Goal: Task Accomplishment & Management: Manage account settings

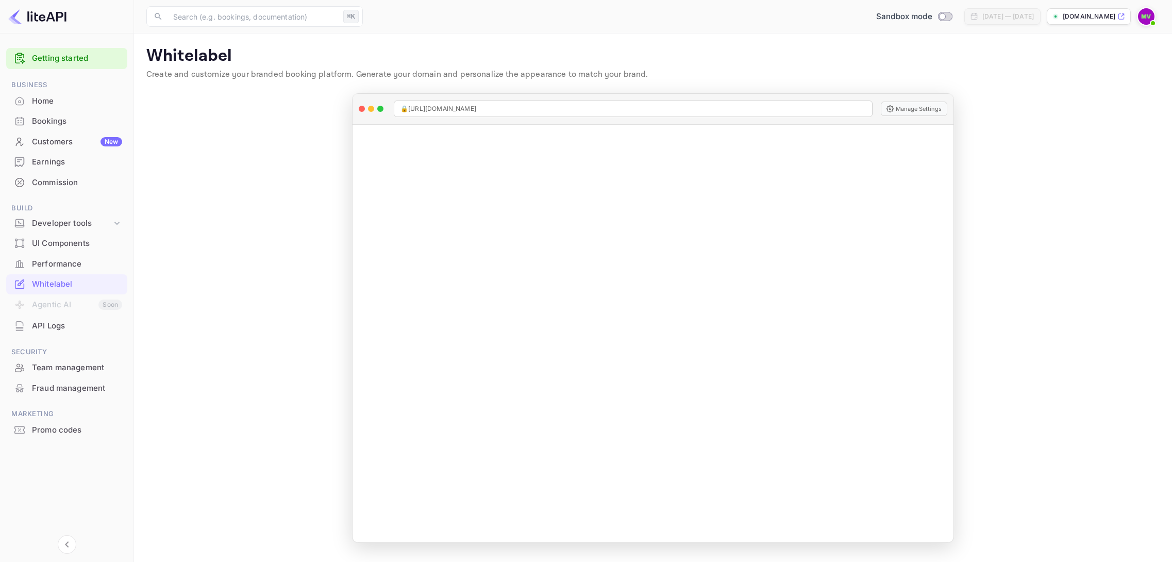
click at [45, 19] on img at bounding box center [37, 16] width 58 height 16
click at [43, 101] on div "Home" at bounding box center [77, 101] width 90 height 12
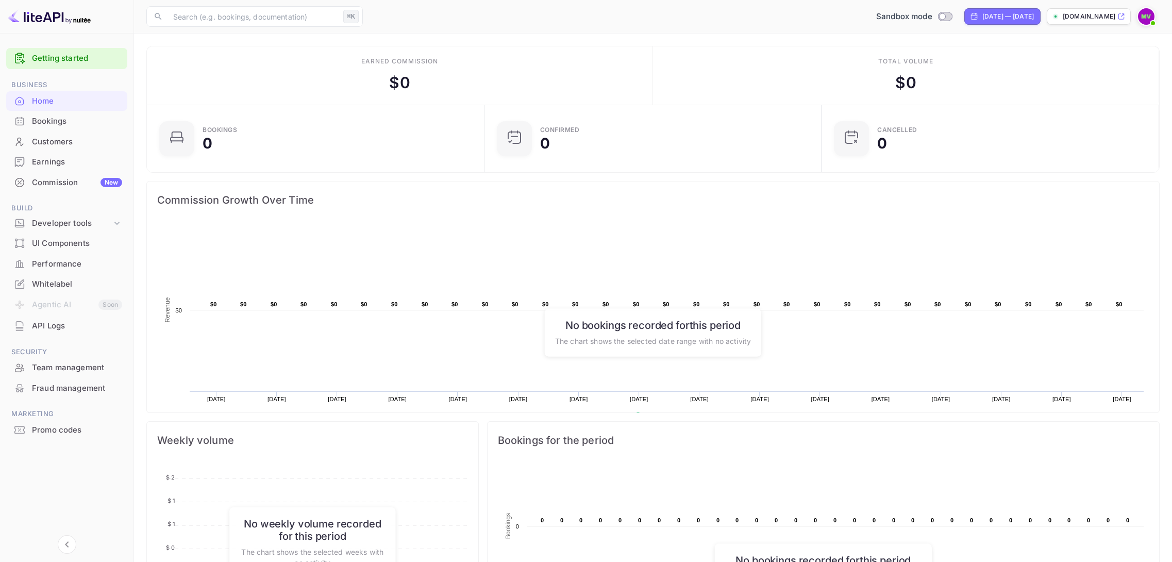
click at [76, 21] on img at bounding box center [49, 16] width 82 height 16
click at [55, 279] on div "Whitelabel" at bounding box center [77, 284] width 90 height 12
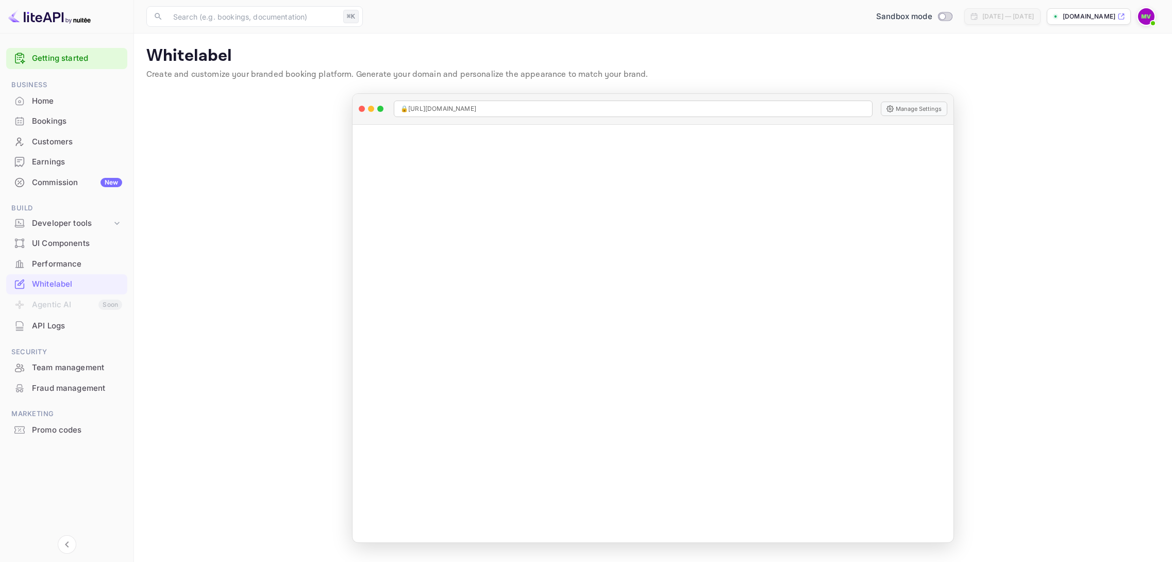
click at [60, 303] on li "Agentic AI Soon" at bounding box center [66, 305] width 121 height 22
click at [1074, 15] on p "[DOMAIN_NAME]" at bounding box center [1089, 16] width 53 height 9
click at [1150, 20] on span at bounding box center [1153, 23] width 10 height 10
click at [35, 105] on div at bounding box center [586, 281] width 1172 height 562
click at [38, 99] on div "Home" at bounding box center [77, 101] width 90 height 12
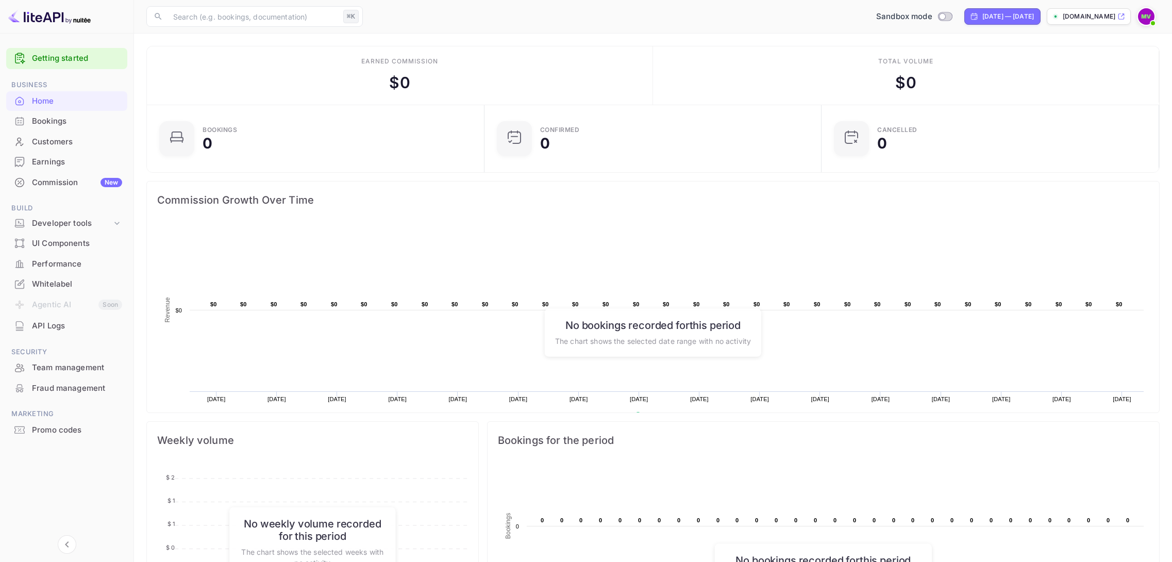
scroll to position [1, 0]
click at [78, 217] on div "Developer tools" at bounding box center [72, 223] width 80 height 12
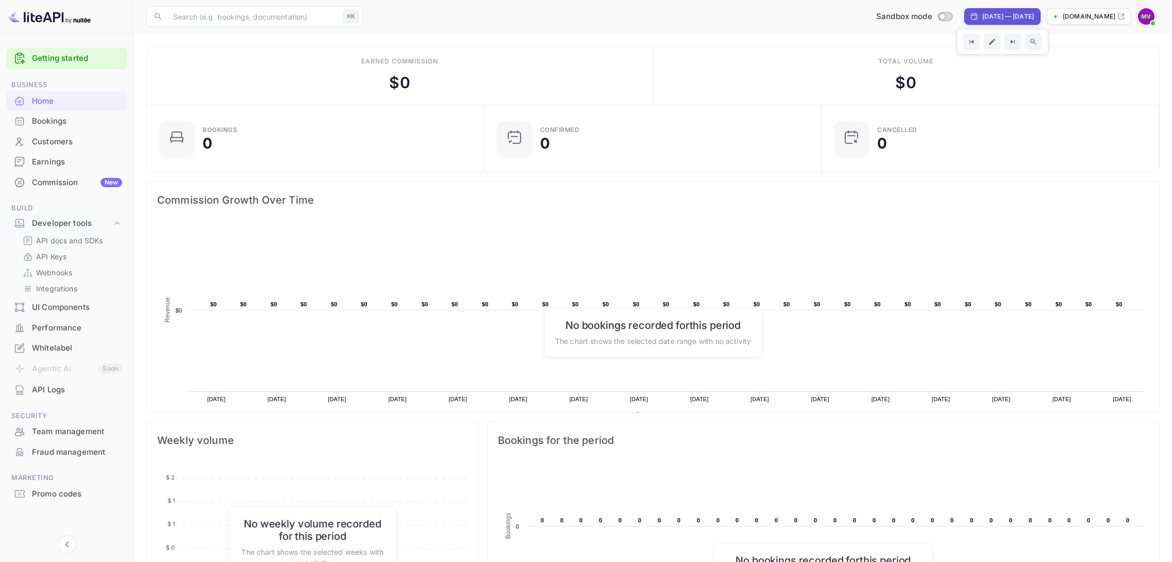
click at [1065, 16] on p "[DOMAIN_NAME]" at bounding box center [1089, 16] width 53 height 9
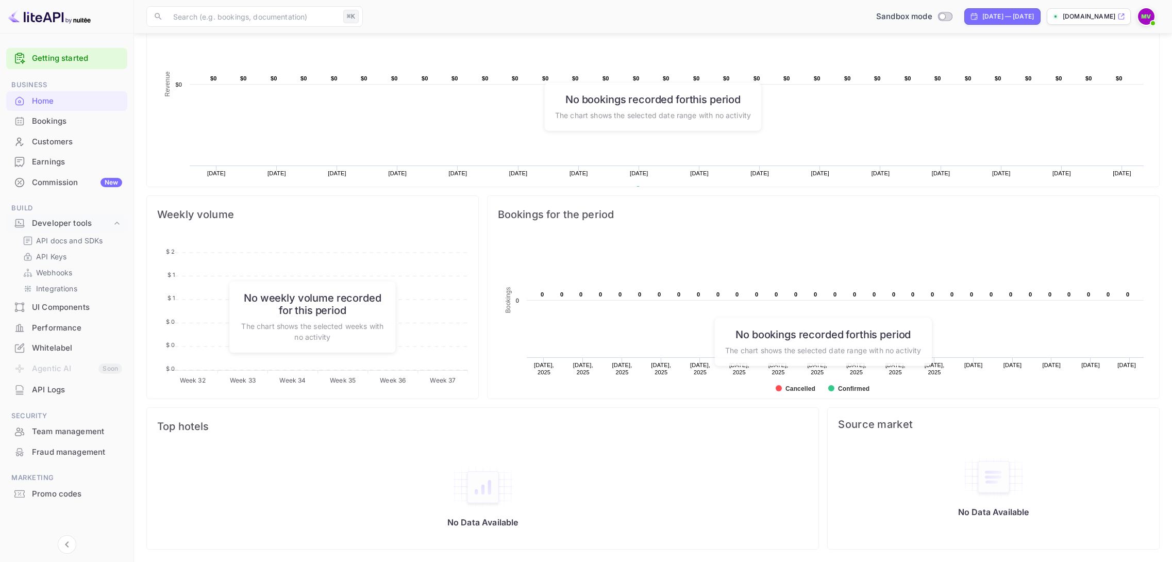
scroll to position [226, 0]
click at [57, 342] on div "Whitelabel" at bounding box center [77, 348] width 90 height 12
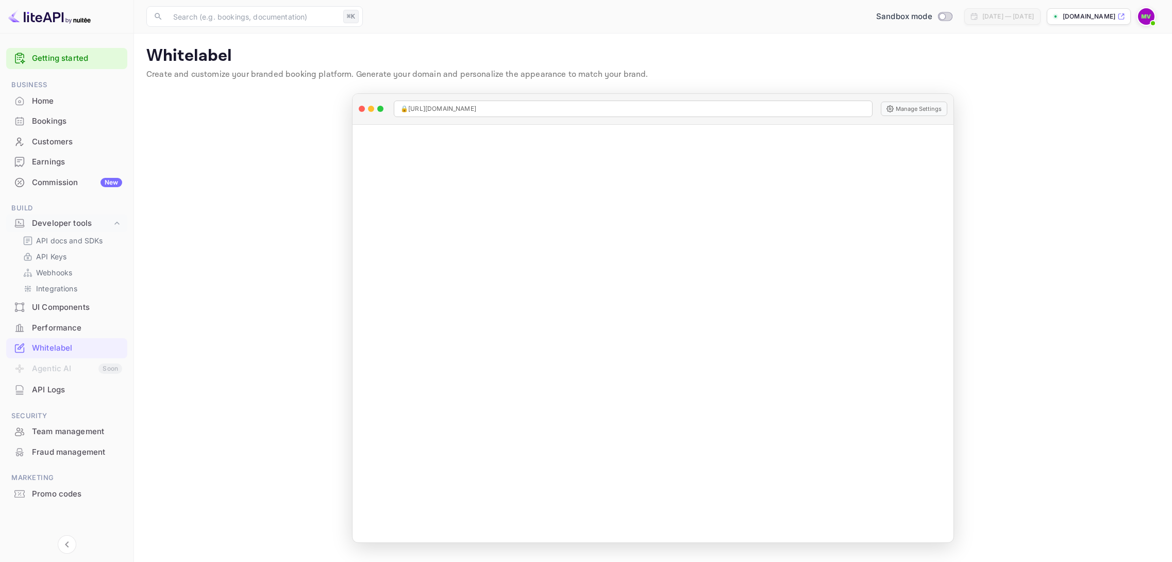
click at [1147, 18] on img at bounding box center [1146, 16] width 16 height 16
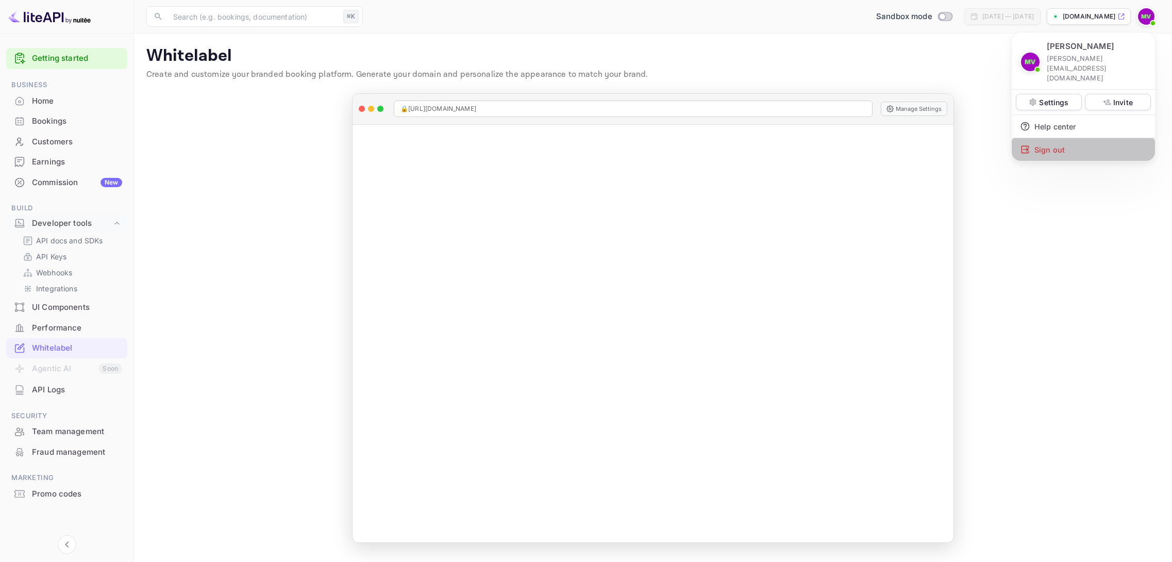
click at [1053, 138] on div "Sign out" at bounding box center [1083, 149] width 143 height 23
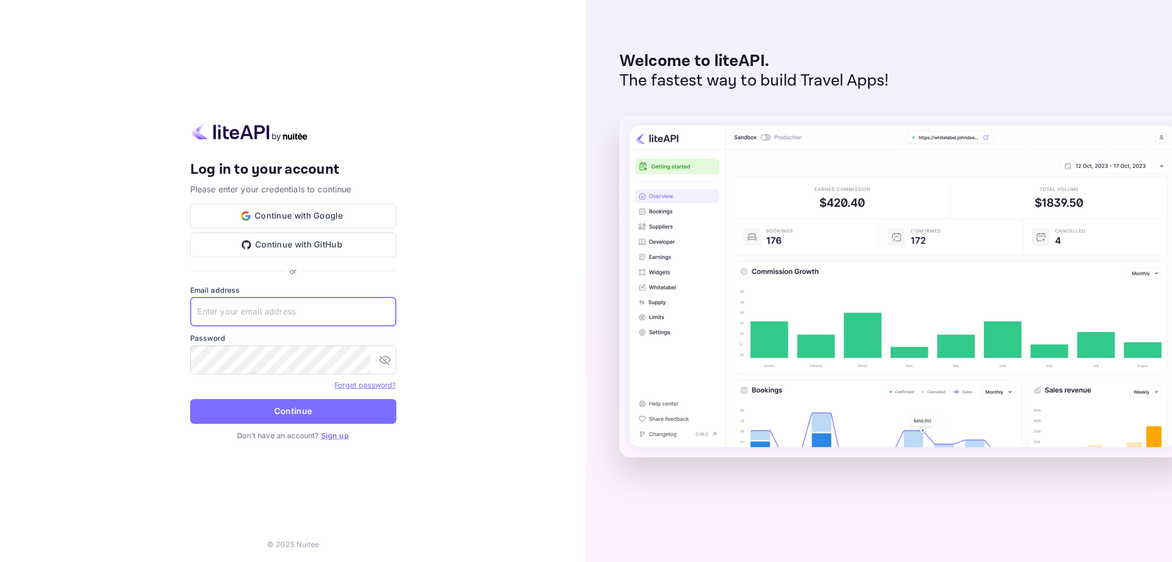
paste input "Hotelbookwise@gmail.com"
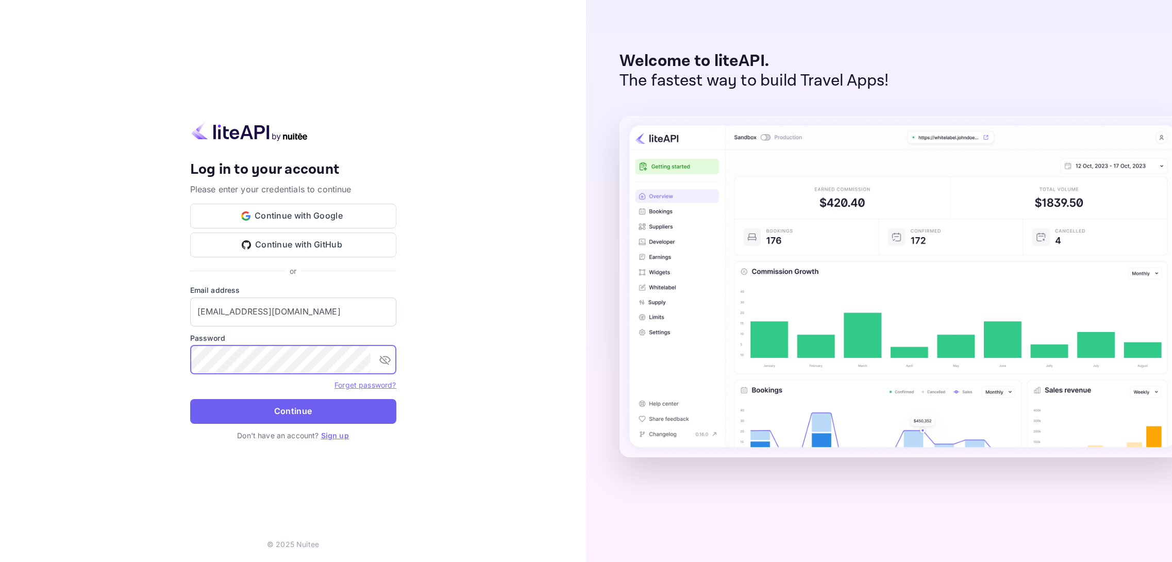
click at [281, 407] on button "Continue" at bounding box center [293, 411] width 206 height 25
click at [389, 361] on icon "toggle password visibility" at bounding box center [384, 360] width 11 height 9
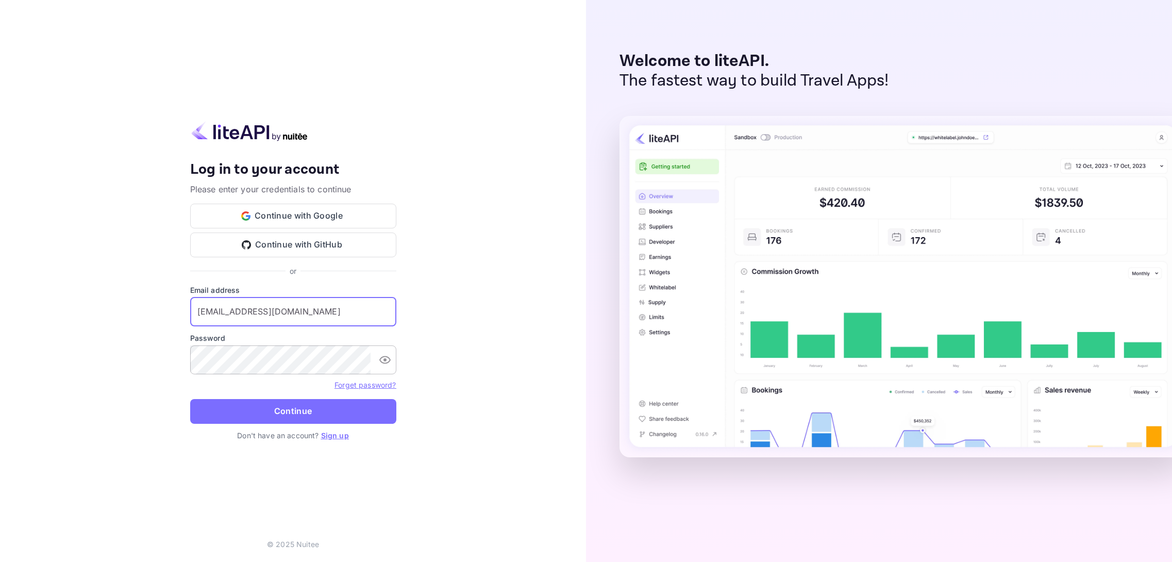
click at [196, 312] on input "Hotelbookwise@gmail.com" at bounding box center [293, 311] width 206 height 29
click at [290, 411] on button "Continue" at bounding box center [293, 411] width 206 height 25
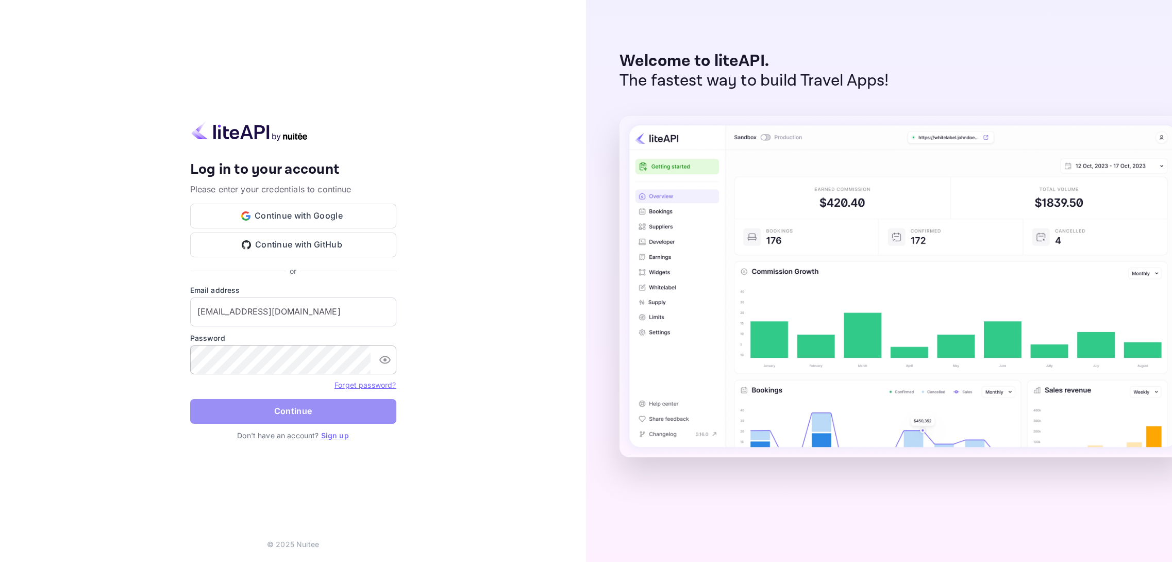
click at [291, 410] on button "Continue" at bounding box center [293, 411] width 206 height 25
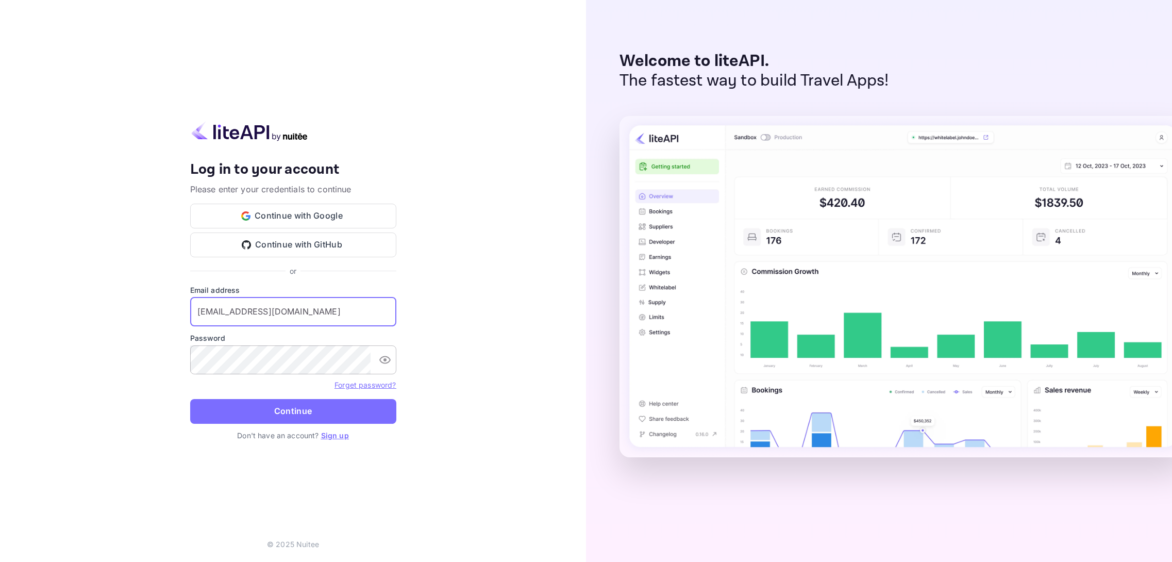
drag, startPoint x: 317, startPoint y: 314, endPoint x: 138, endPoint y: 310, distance: 178.9
click at [138, 310] on div "Your account has been created successfully, a confirmation link has been sent t…" at bounding box center [293, 281] width 586 height 562
paste input "Viajopro"
type input "Viajopro@gmail.com"
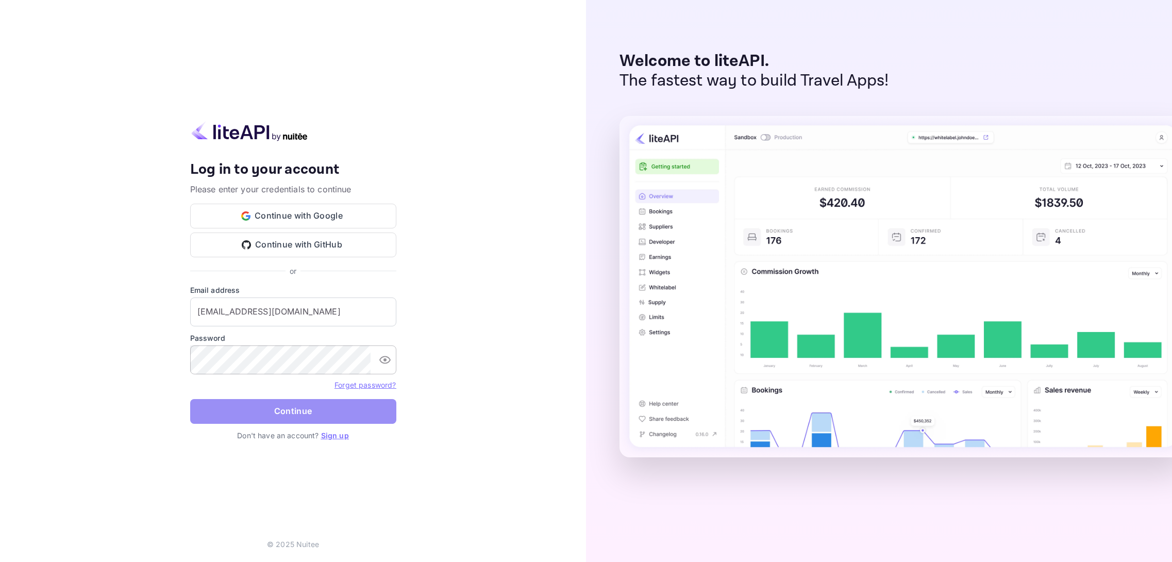
click at [295, 409] on button "Continue" at bounding box center [293, 411] width 206 height 25
click at [293, 410] on button "Continue" at bounding box center [293, 411] width 206 height 25
click at [320, 218] on button "Continue with Google" at bounding box center [293, 216] width 206 height 25
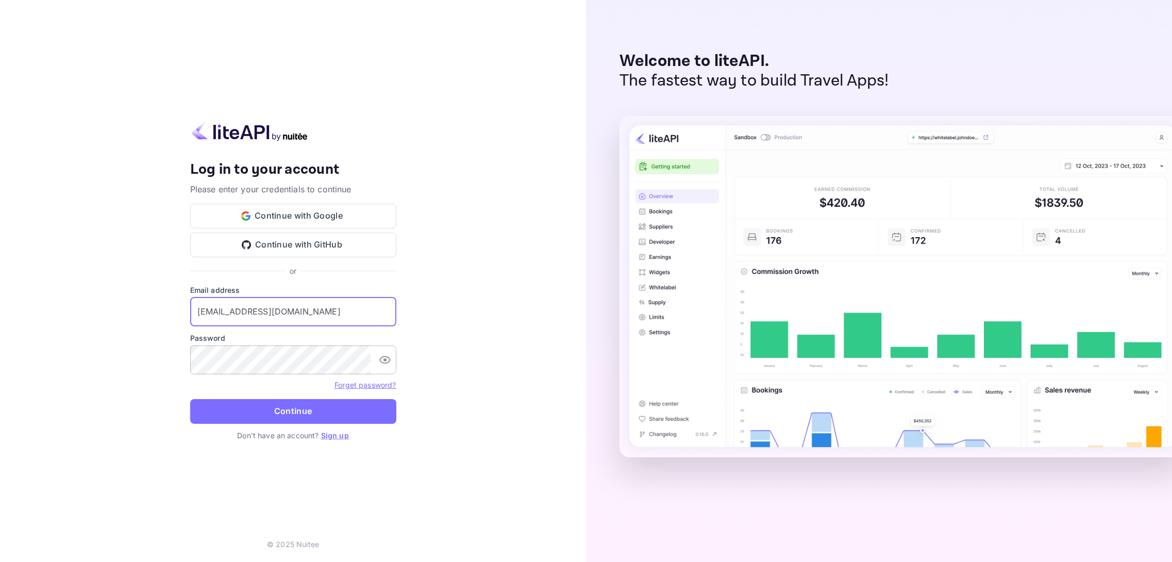
drag, startPoint x: 198, startPoint y: 311, endPoint x: 337, endPoint y: 315, distance: 138.7
click at [337, 315] on input "Viajopro@gmail.com" at bounding box center [293, 311] width 206 height 29
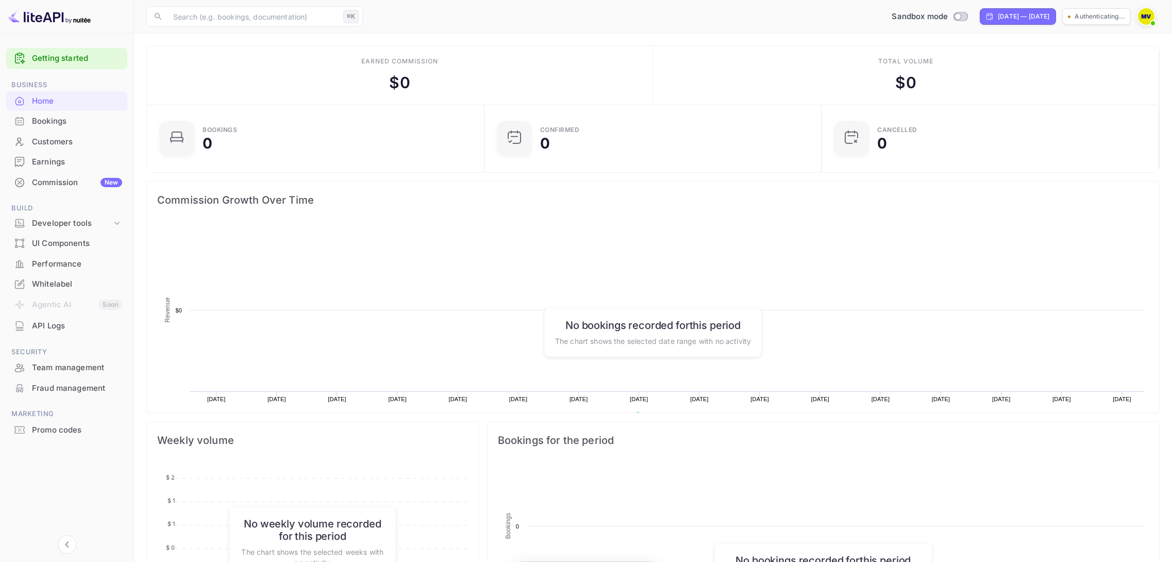
scroll to position [1, 1]
